Goal: Book appointment/travel/reservation

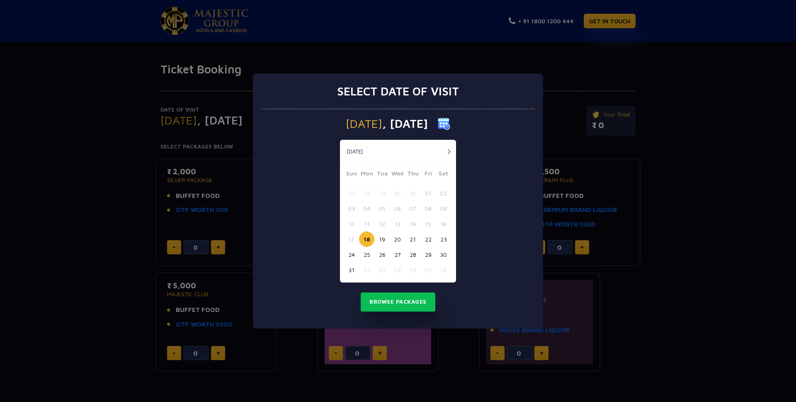
click at [449, 154] on button "button" at bounding box center [449, 151] width 10 height 10
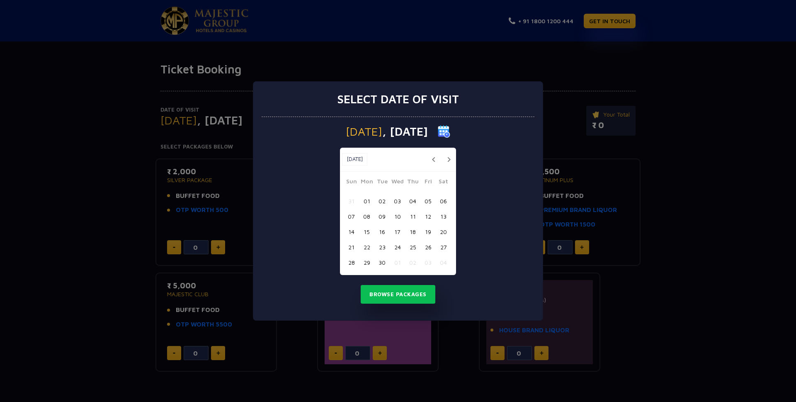
click at [383, 198] on button "02" at bounding box center [381, 200] width 15 height 15
click at [394, 200] on button "03" at bounding box center [397, 200] width 15 height 15
click at [378, 294] on button "Browse Packages" at bounding box center [398, 294] width 75 height 19
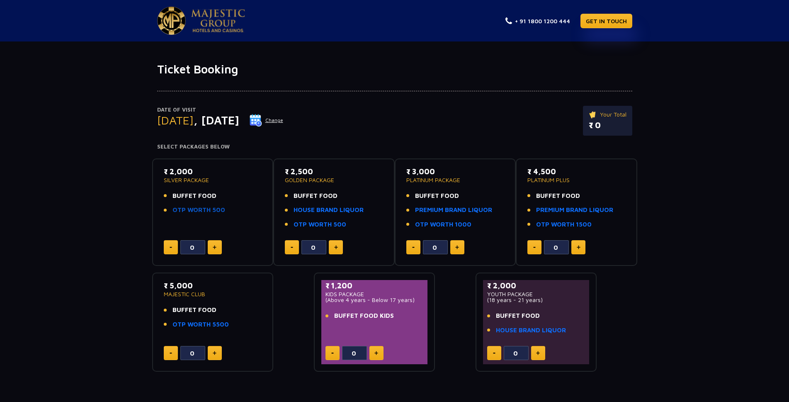
click at [213, 211] on link "OTP WORTH 500" at bounding box center [198, 210] width 53 height 10
click at [215, 247] on img at bounding box center [215, 247] width 4 height 4
type input "3"
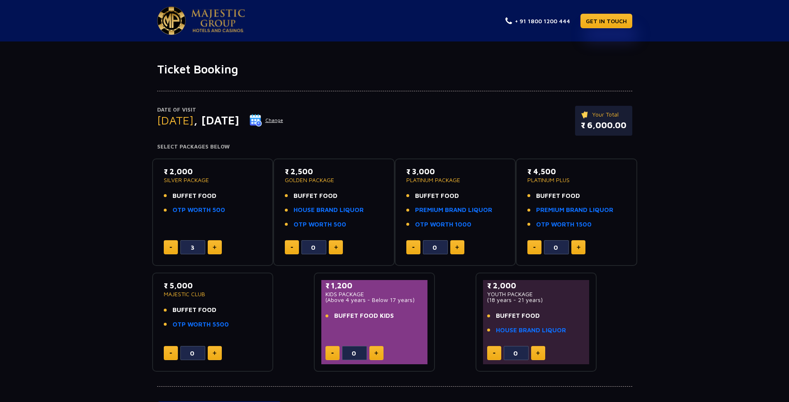
click at [191, 179] on p "SILVER PACKAGE" at bounding box center [213, 180] width 98 height 6
click at [192, 179] on p "SILVER PACKAGE" at bounding box center [213, 180] width 98 height 6
click at [179, 194] on span "BUFFET FOOD" at bounding box center [194, 196] width 44 height 10
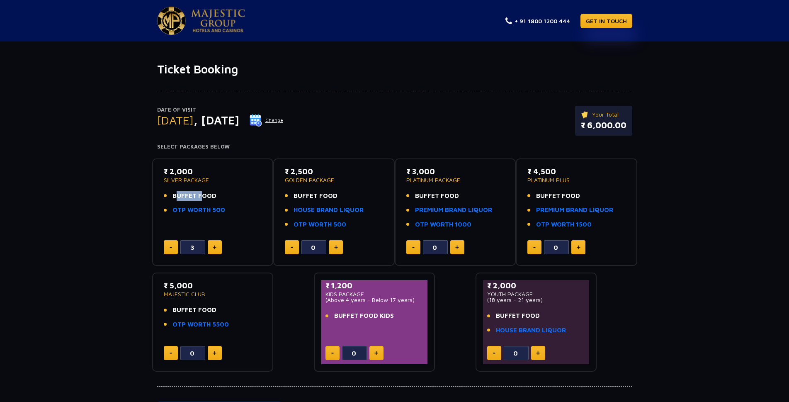
click at [179, 194] on span "BUFFET FOOD" at bounding box center [194, 196] width 44 height 10
click at [197, 194] on span "BUFFET FOOD" at bounding box center [194, 196] width 44 height 10
click at [185, 218] on div "₹ 2,000 SILVER PACKAGE BUFFET FOOD OTP WORTH 500" at bounding box center [213, 193] width 98 height 54
click at [184, 209] on link "OTP WORTH 500" at bounding box center [198, 210] width 53 height 10
